Goal: Task Accomplishment & Management: Use online tool/utility

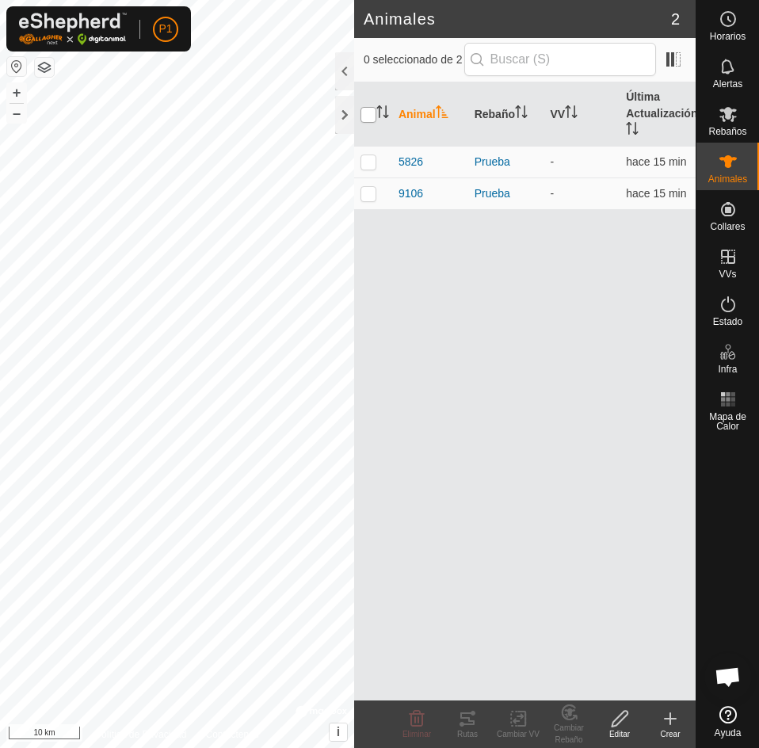
drag, startPoint x: 368, startPoint y: 105, endPoint x: 368, endPoint y: 117, distance: 12.7
click at [368, 115] on th at bounding box center [373, 114] width 38 height 64
click at [368, 113] on input "checkbox" at bounding box center [369, 115] width 16 height 16
checkbox input "true"
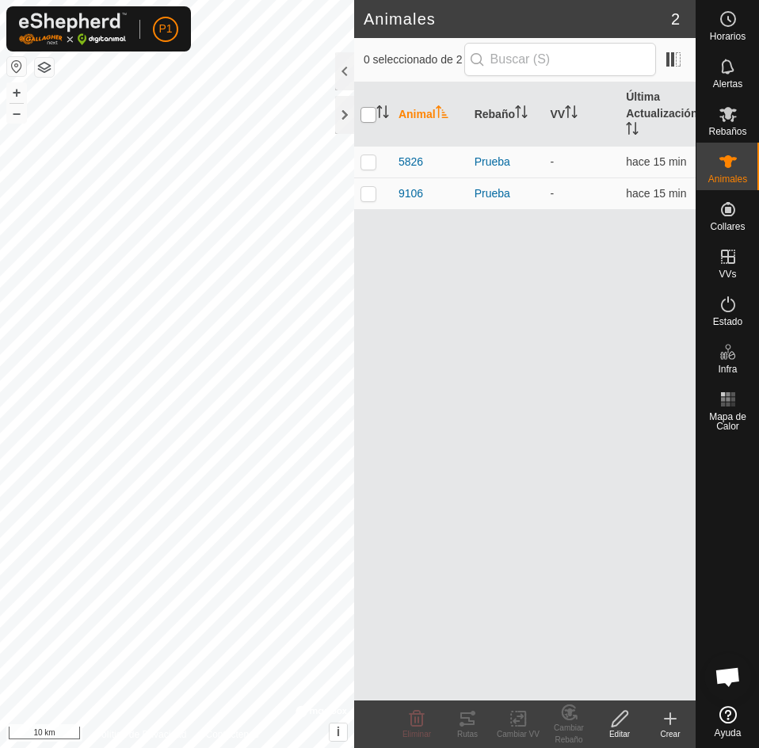
checkbox input "true"
click at [468, 728] on div "Rutas" at bounding box center [467, 734] width 51 height 12
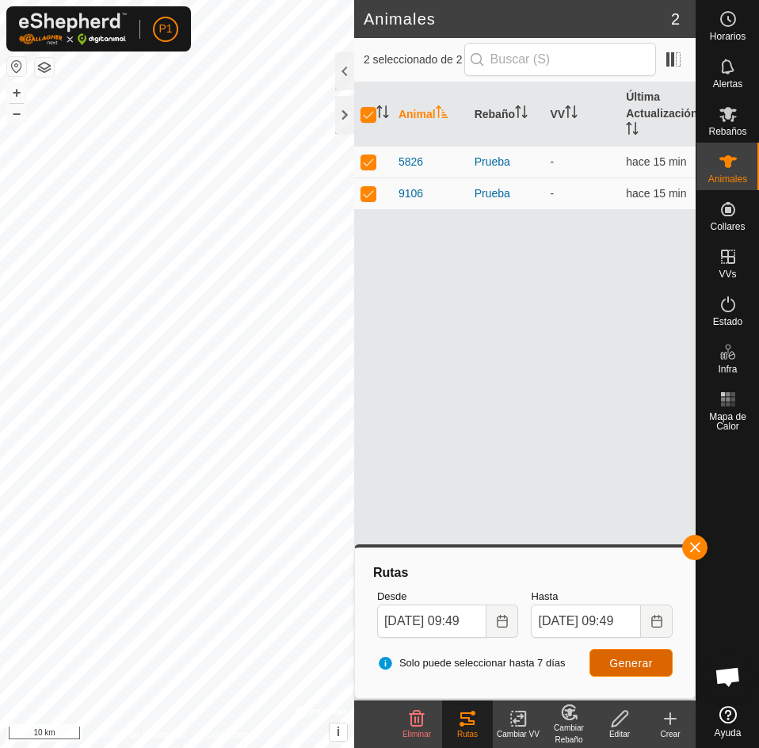
click at [625, 662] on span "Generar" at bounding box center [631, 663] width 44 height 13
click at [18, 64] on button "button" at bounding box center [16, 66] width 19 height 19
click at [496, 618] on icon "Choose Date" at bounding box center [502, 621] width 13 height 13
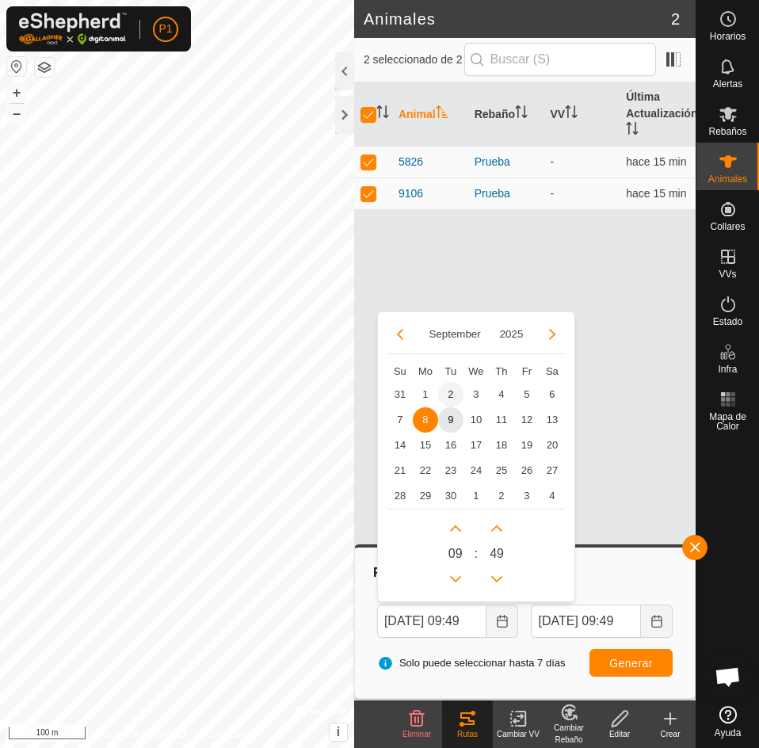
click at [450, 392] on span "2" at bounding box center [450, 394] width 25 height 25
type input "[DATE] 09:49"
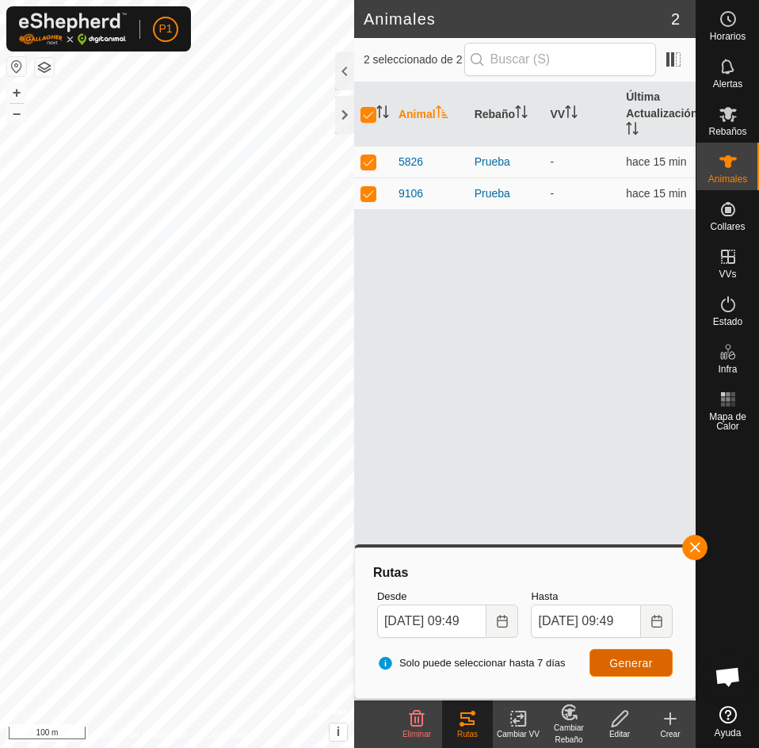
click at [624, 669] on span "Generar" at bounding box center [631, 663] width 44 height 13
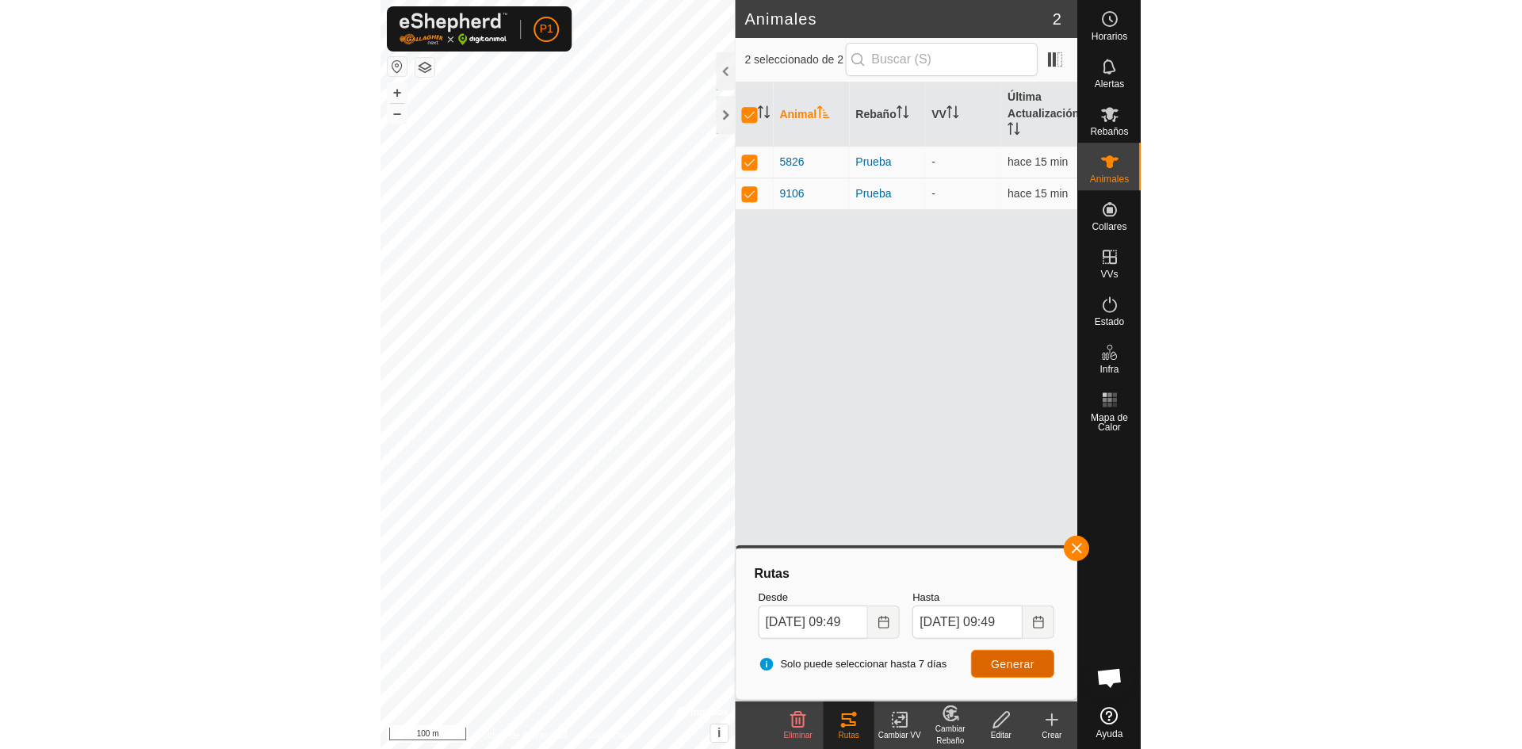
scroll to position [0, 0]
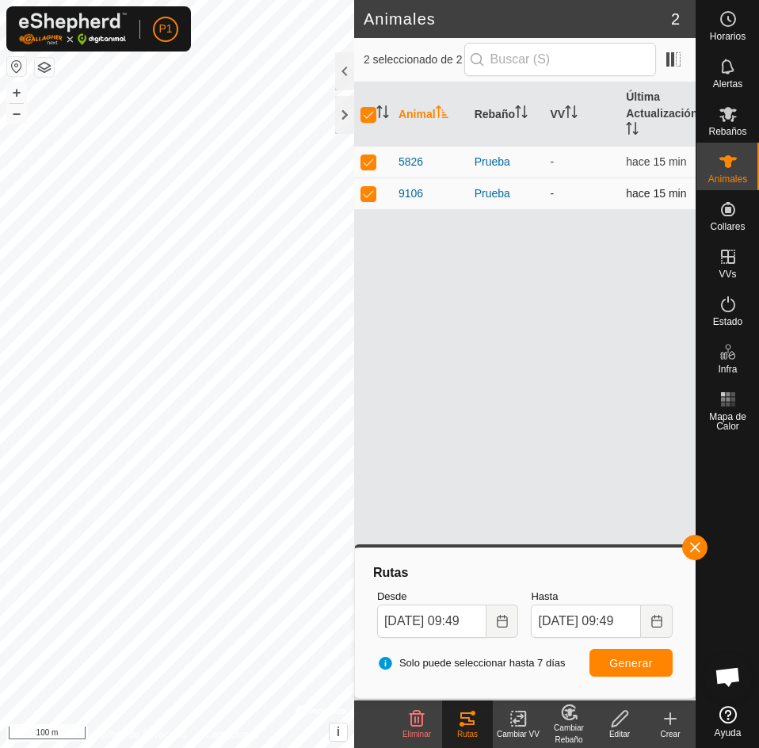
click at [373, 196] on p-checkbox at bounding box center [369, 193] width 16 height 13
checkbox input "false"
click at [371, 197] on p-checkbox at bounding box center [369, 193] width 16 height 13
checkbox input "true"
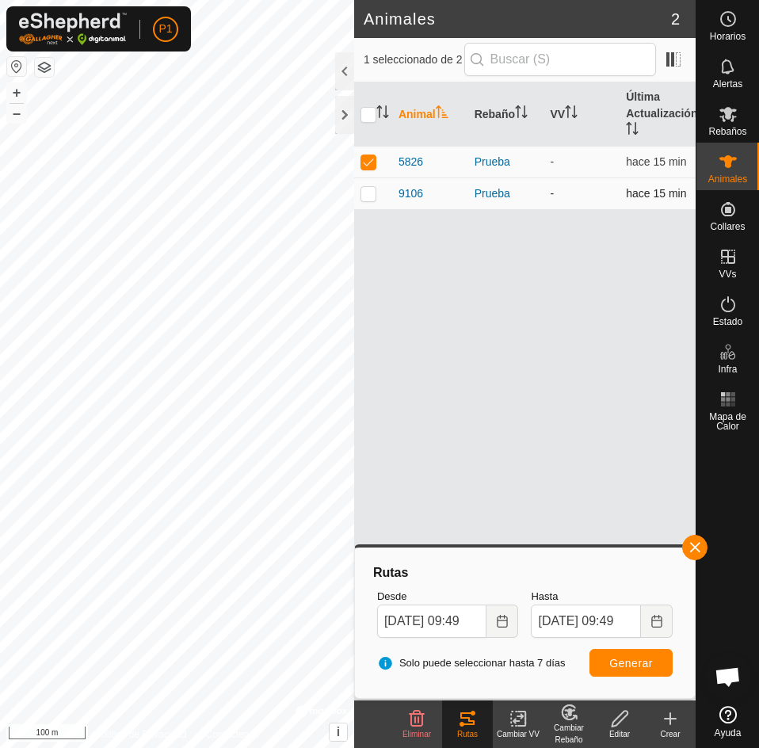
checkbox input "true"
click at [363, 163] on p-checkbox at bounding box center [369, 161] width 16 height 13
checkbox input "false"
click at [368, 188] on p-checkbox at bounding box center [369, 193] width 16 height 13
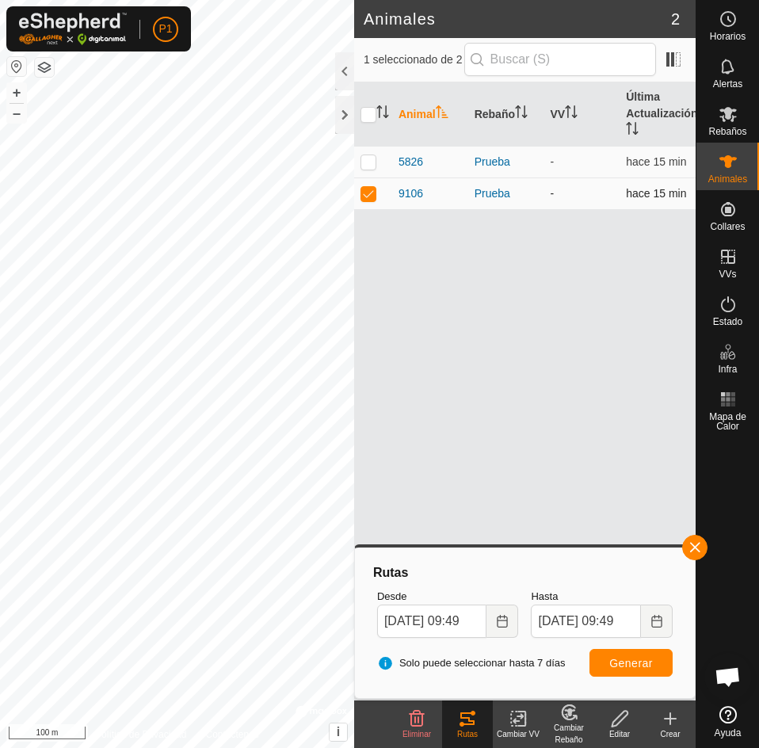
checkbox input "false"
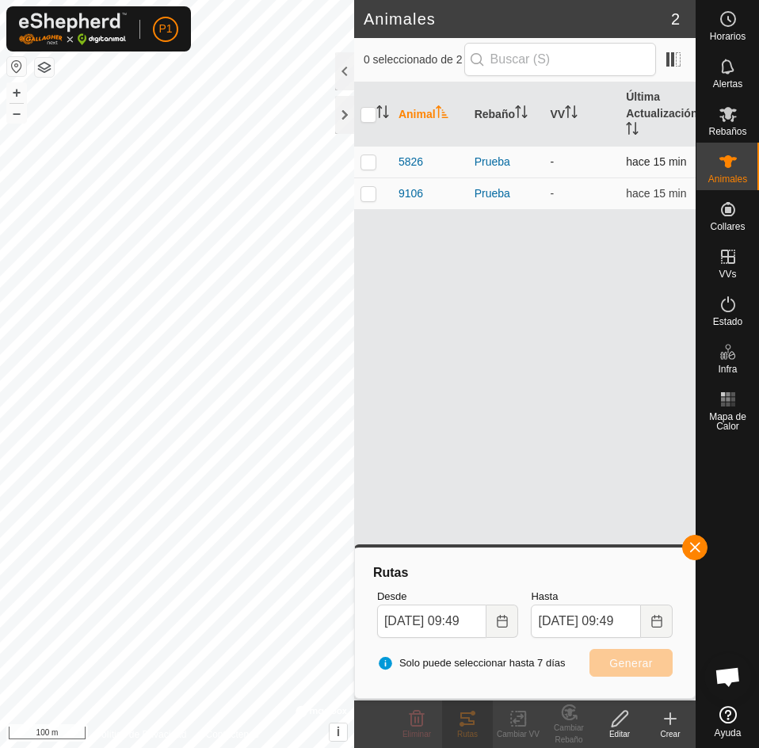
click at [370, 155] on p-tablecheckbox at bounding box center [369, 161] width 16 height 13
checkbox input "true"
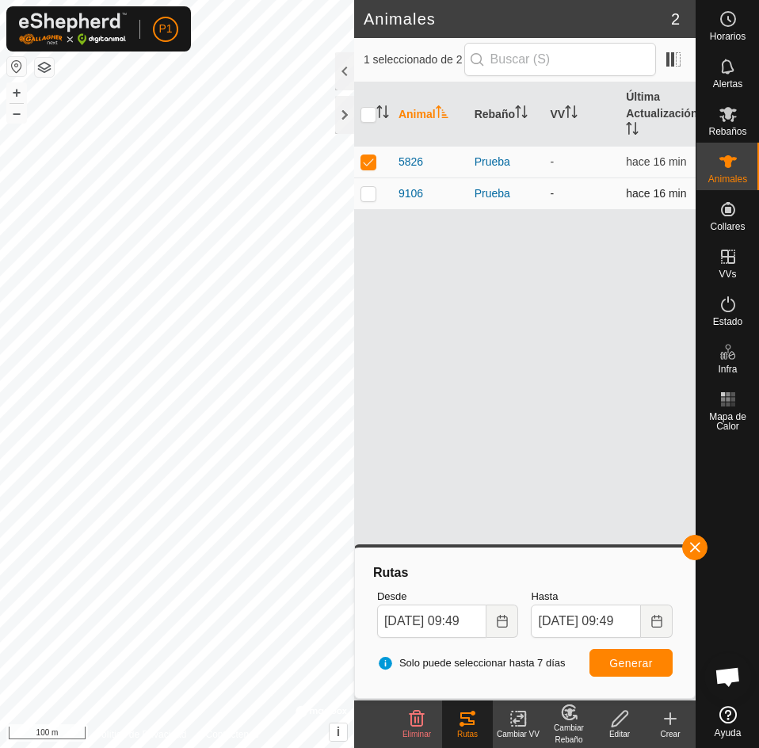
click at [367, 194] on p-checkbox at bounding box center [369, 193] width 16 height 13
checkbox input "true"
